Goal: Task Accomplishment & Management: Manage account settings

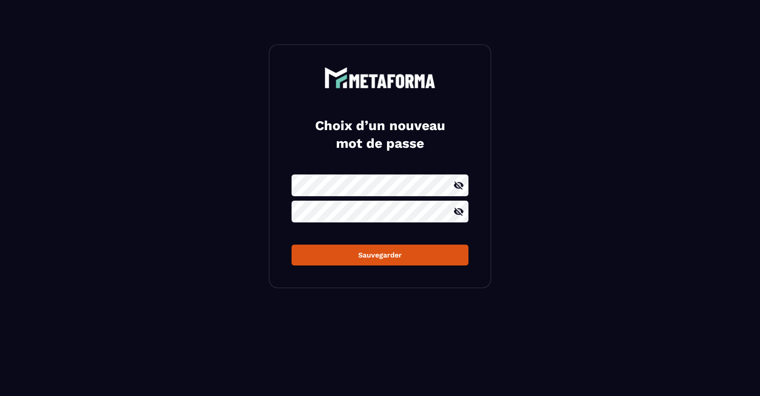
click at [458, 188] on icon at bounding box center [458, 186] width 10 height 8
click at [460, 211] on icon at bounding box center [458, 212] width 11 height 11
click at [416, 263] on button "Sauvegarder" at bounding box center [379, 255] width 177 height 21
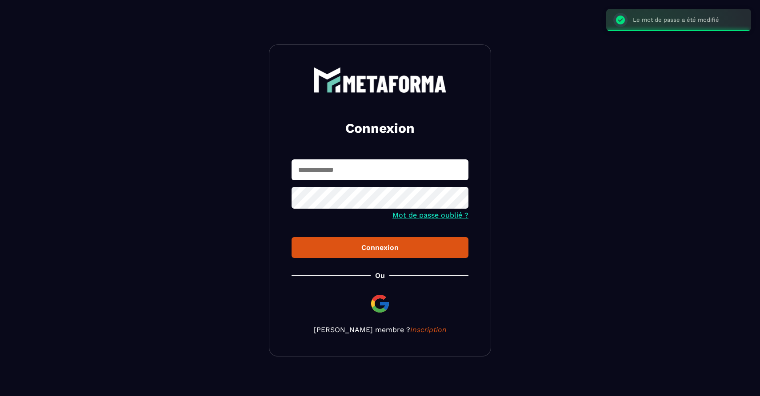
click at [367, 167] on input "text" at bounding box center [379, 169] width 177 height 21
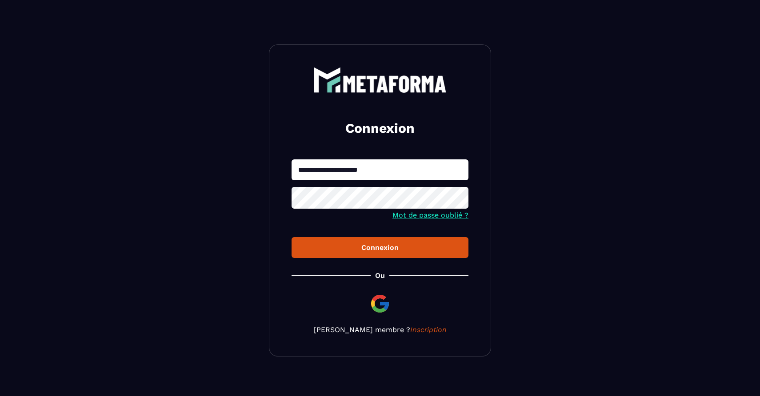
type input "**********"
click at [383, 252] on div "Connexion" at bounding box center [379, 247] width 163 height 8
